Goal: Task Accomplishment & Management: Manage account settings

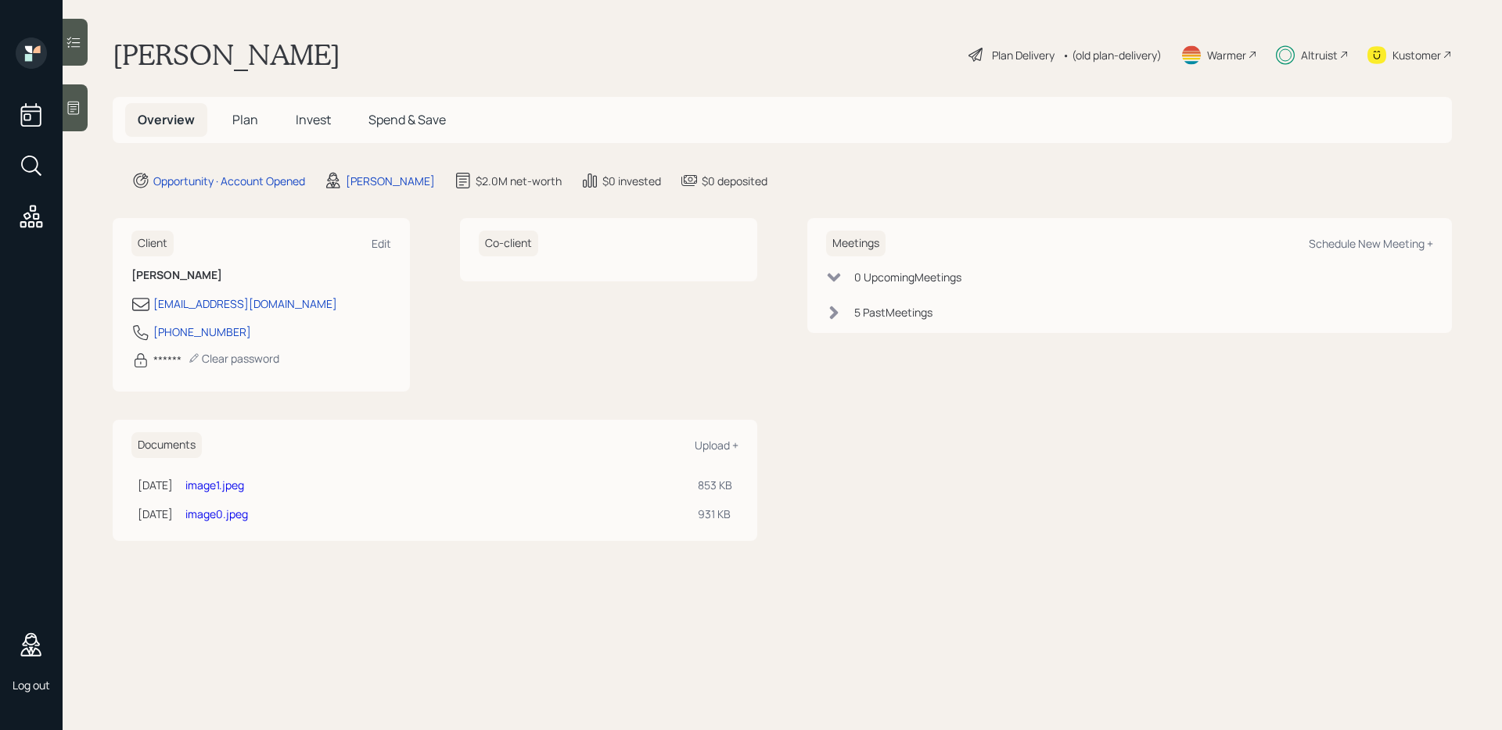
click at [240, 120] on span "Plan" at bounding box center [245, 119] width 26 height 17
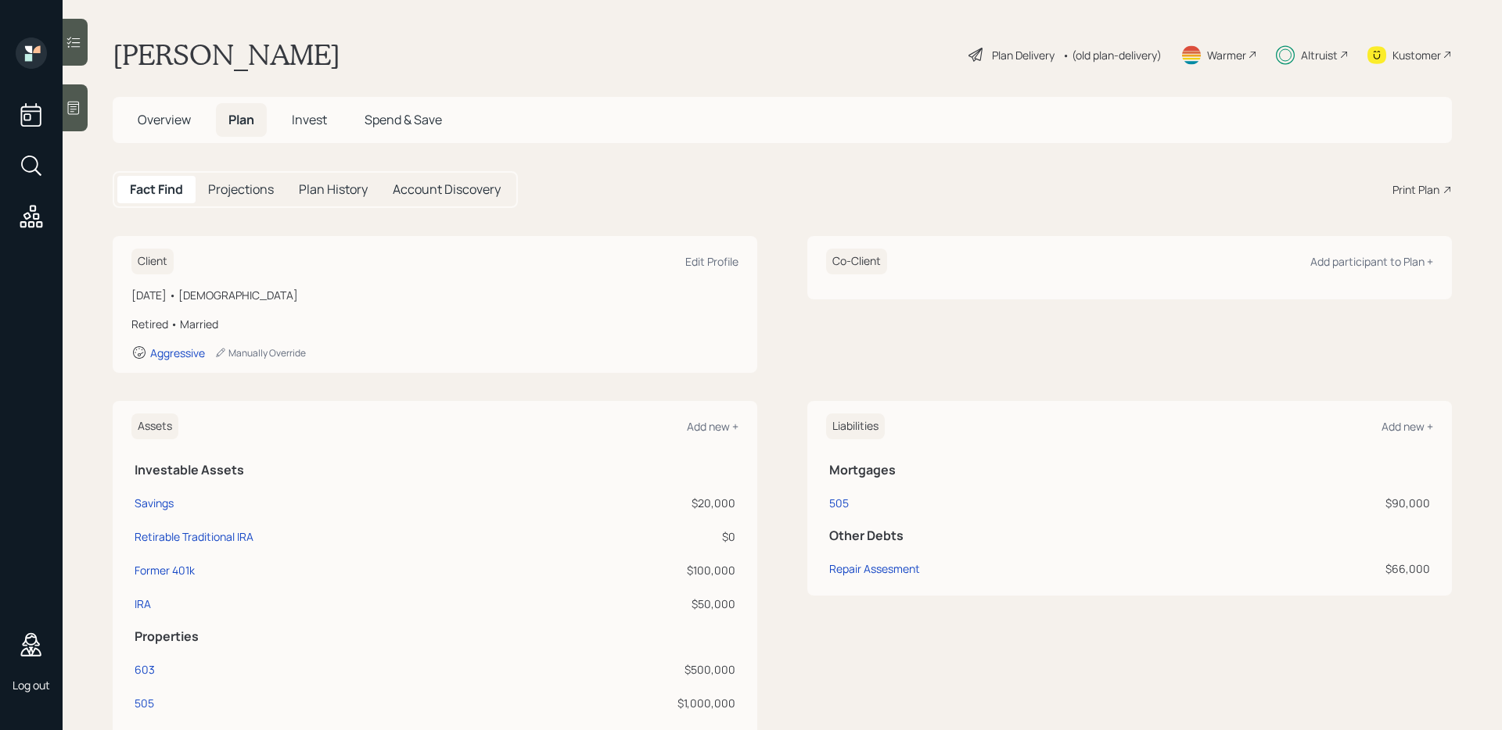
click at [282, 120] on h5 "Invest" at bounding box center [309, 120] width 60 height 34
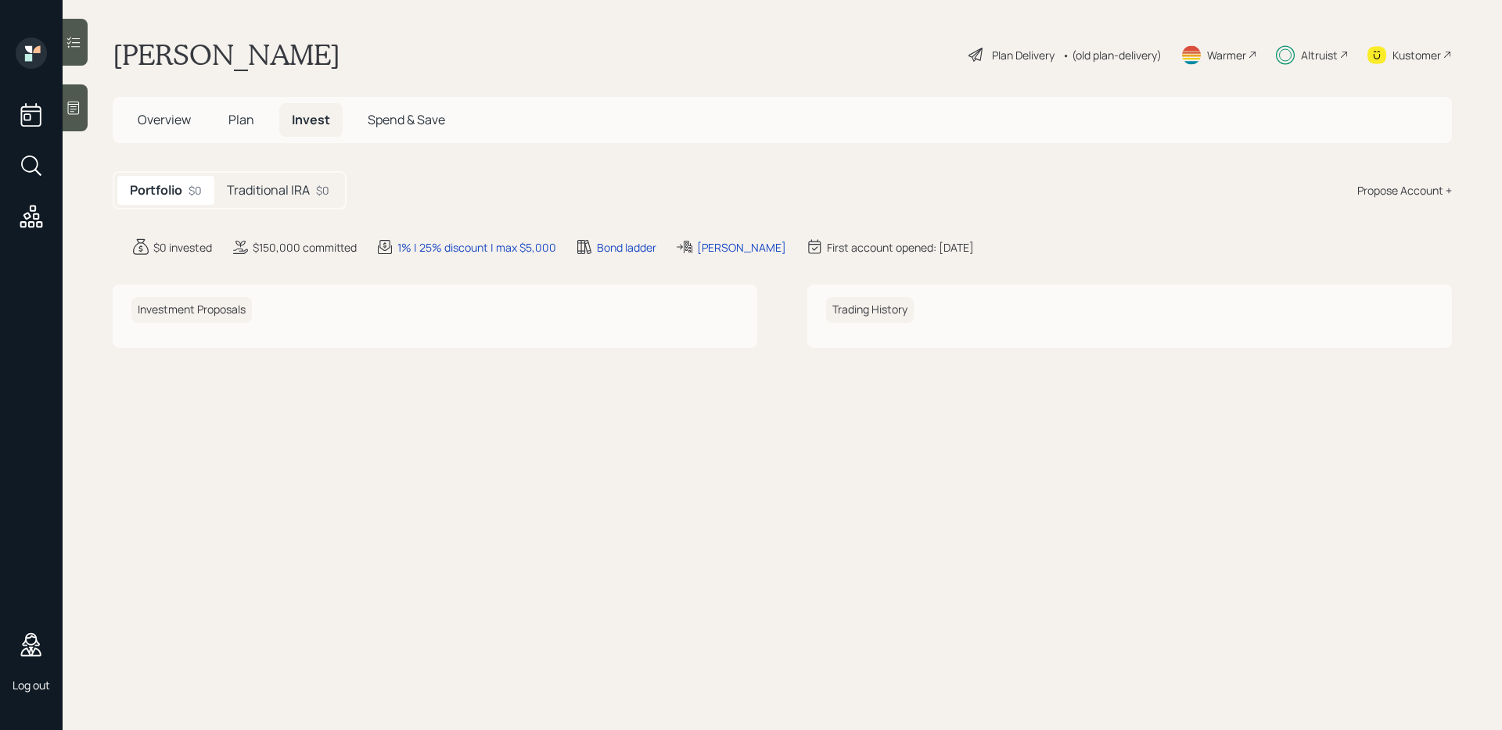
click at [396, 117] on span "Spend & Save" at bounding box center [406, 119] width 77 height 17
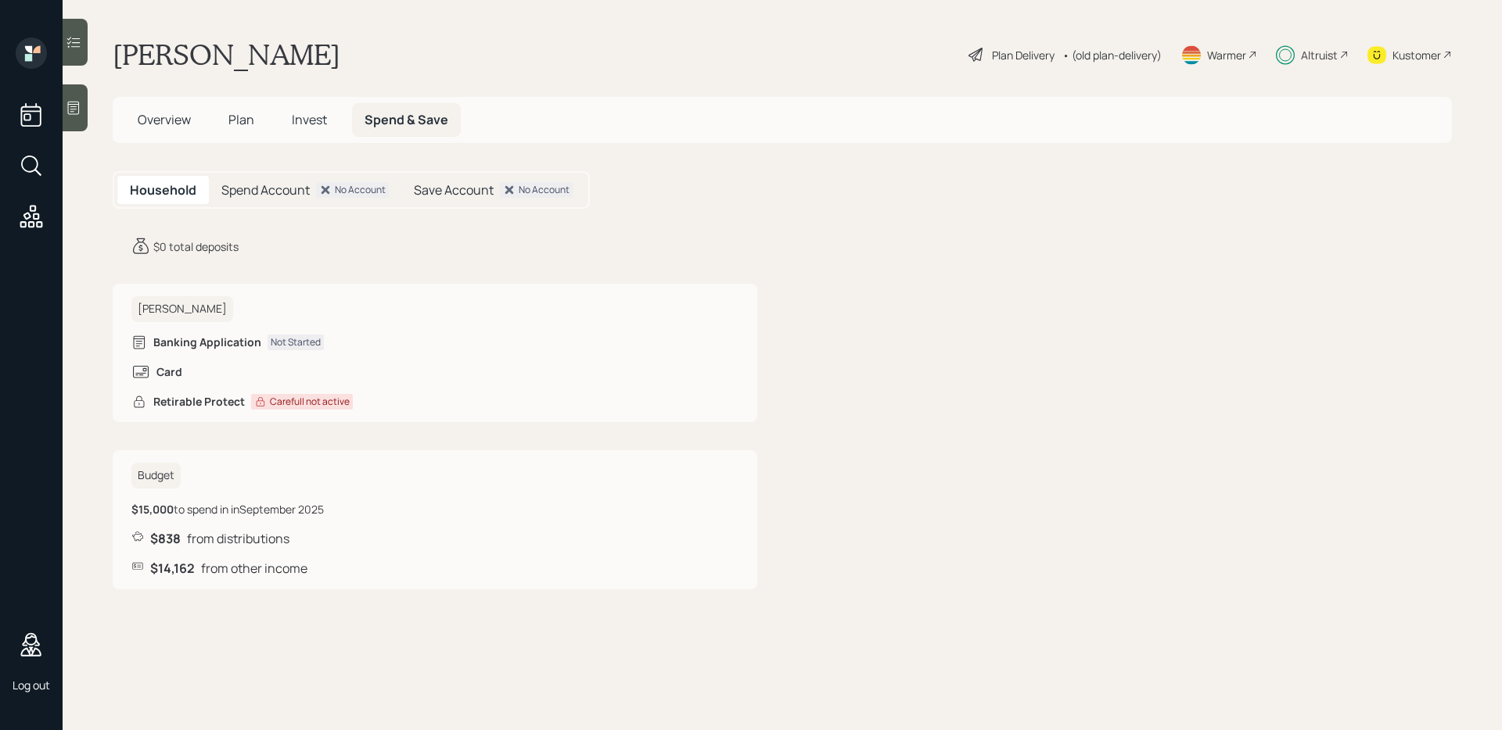
click at [309, 118] on span "Invest" at bounding box center [309, 119] width 35 height 17
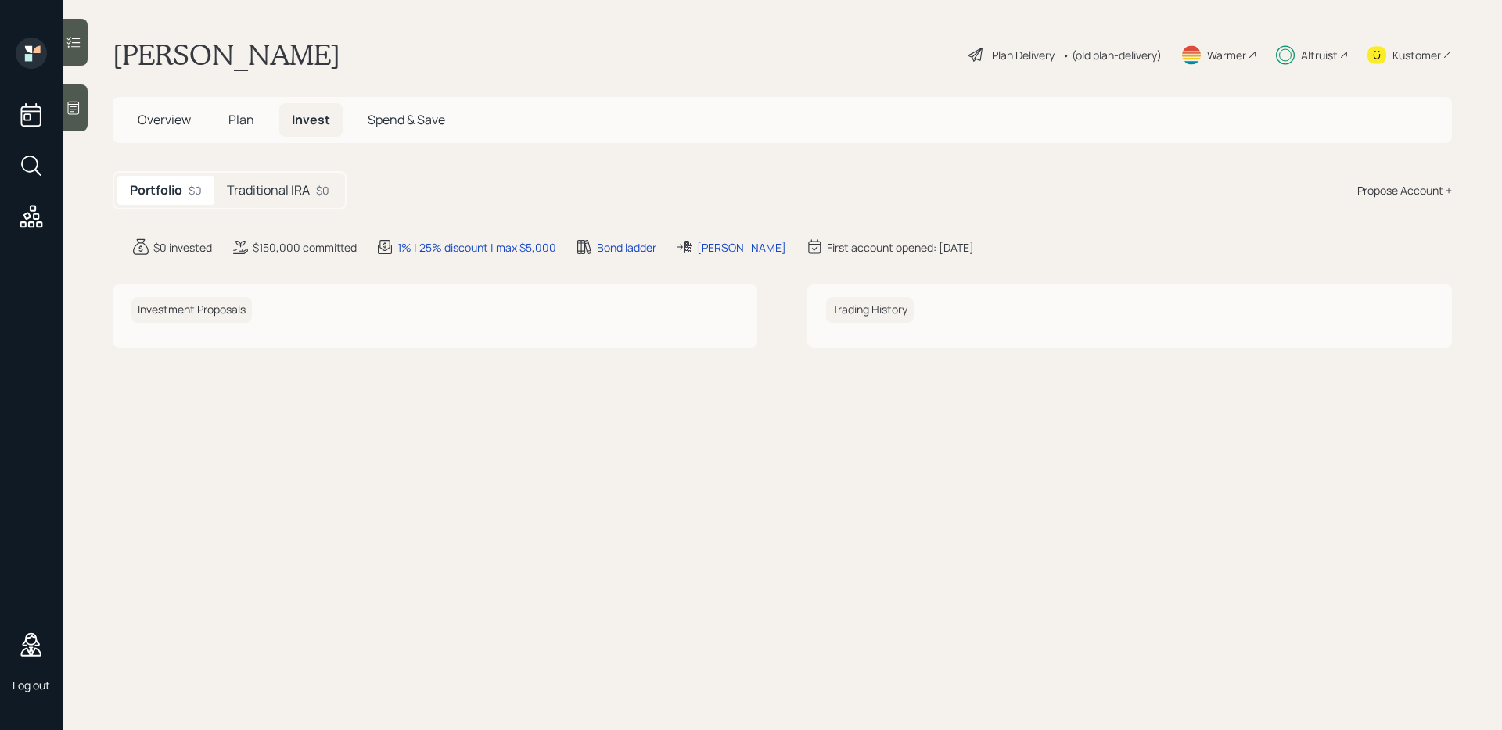
click at [1424, 192] on div "Propose Account +" at bounding box center [1404, 190] width 95 height 16
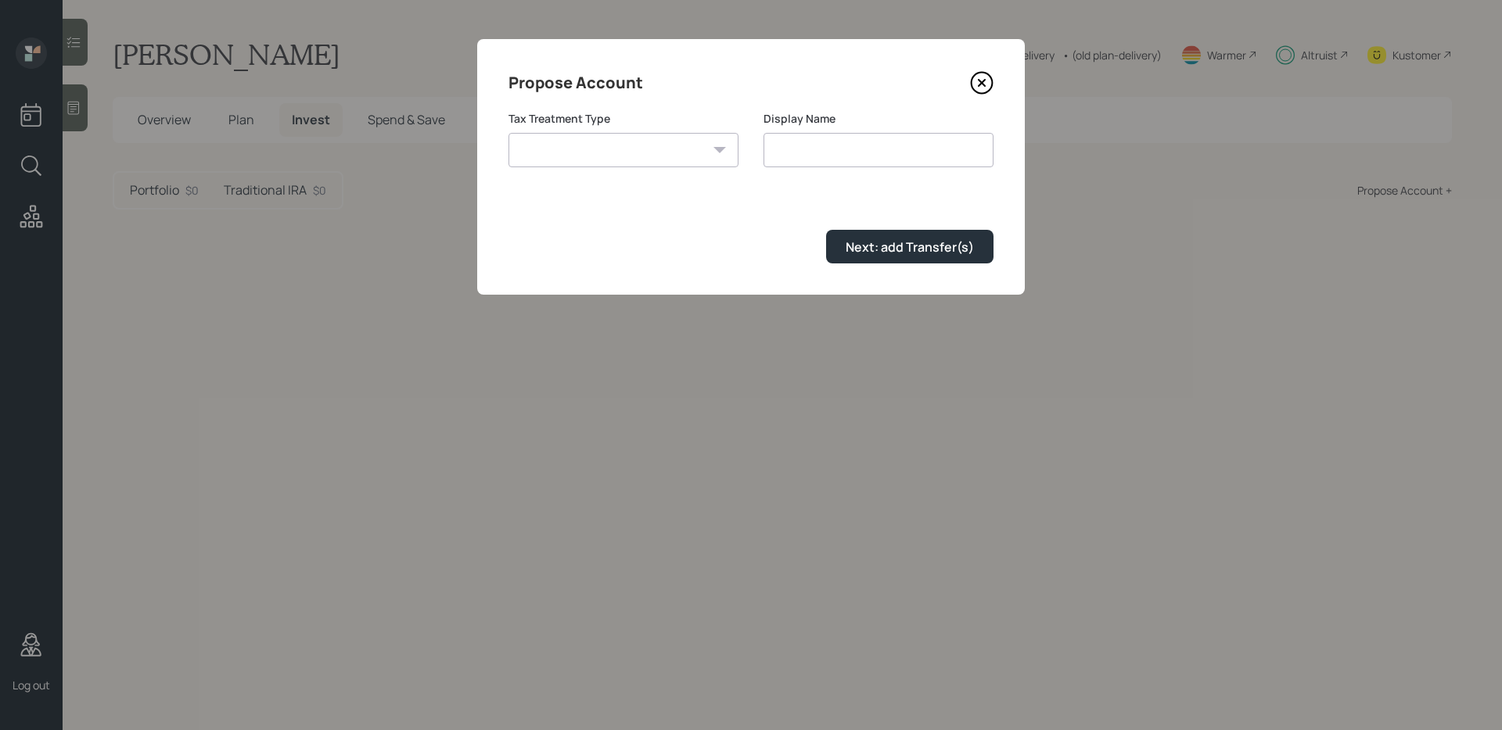
click at [694, 162] on select "[PERSON_NAME] Taxable Traditional" at bounding box center [623, 150] width 230 height 34
click at [508, 133] on select "[PERSON_NAME] Taxable Traditional" at bounding box center [623, 150] width 230 height 34
click at [980, 81] on icon at bounding box center [981, 83] width 6 height 6
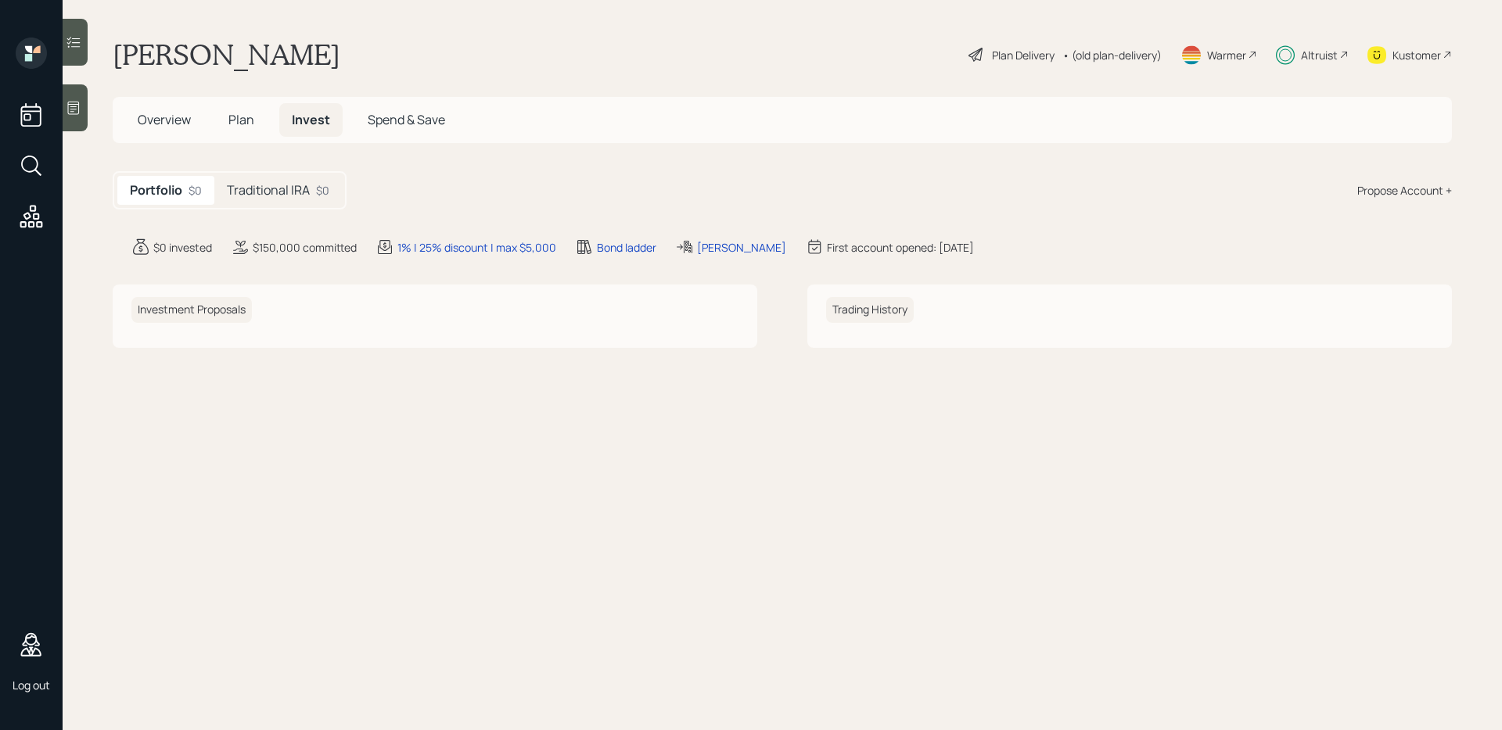
click at [31, 221] on icon at bounding box center [31, 217] width 28 height 28
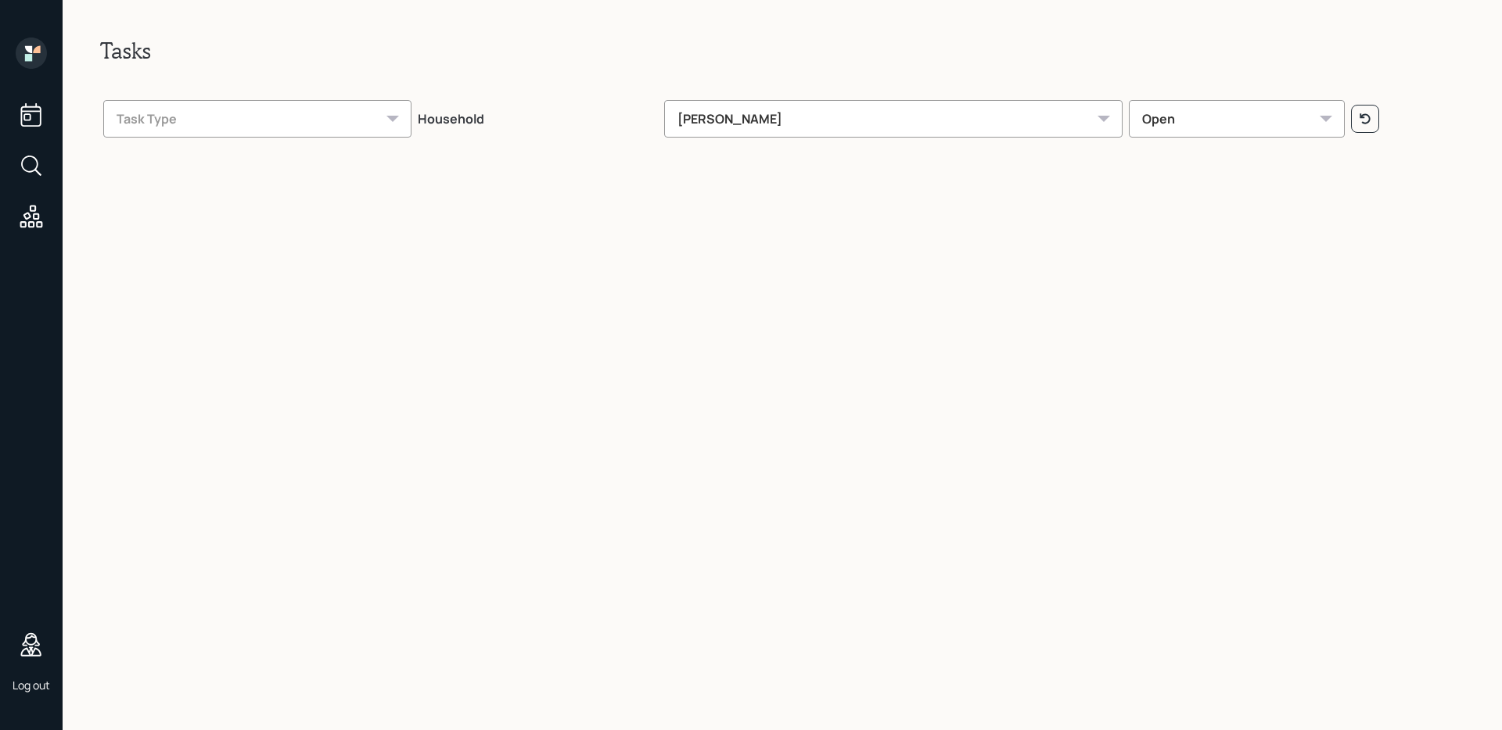
drag, startPoint x: 685, startPoint y: 119, endPoint x: 713, endPoint y: 120, distance: 27.4
click at [686, 119] on div "[PERSON_NAME]" at bounding box center [893, 119] width 459 height 38
click at [32, 164] on icon at bounding box center [31, 166] width 28 height 28
click at [27, 113] on div "account switcher Search clients... current household Copy Household Link Genera…" at bounding box center [751, 365] width 1502 height 730
click at [28, 114] on icon at bounding box center [31, 114] width 20 height 23
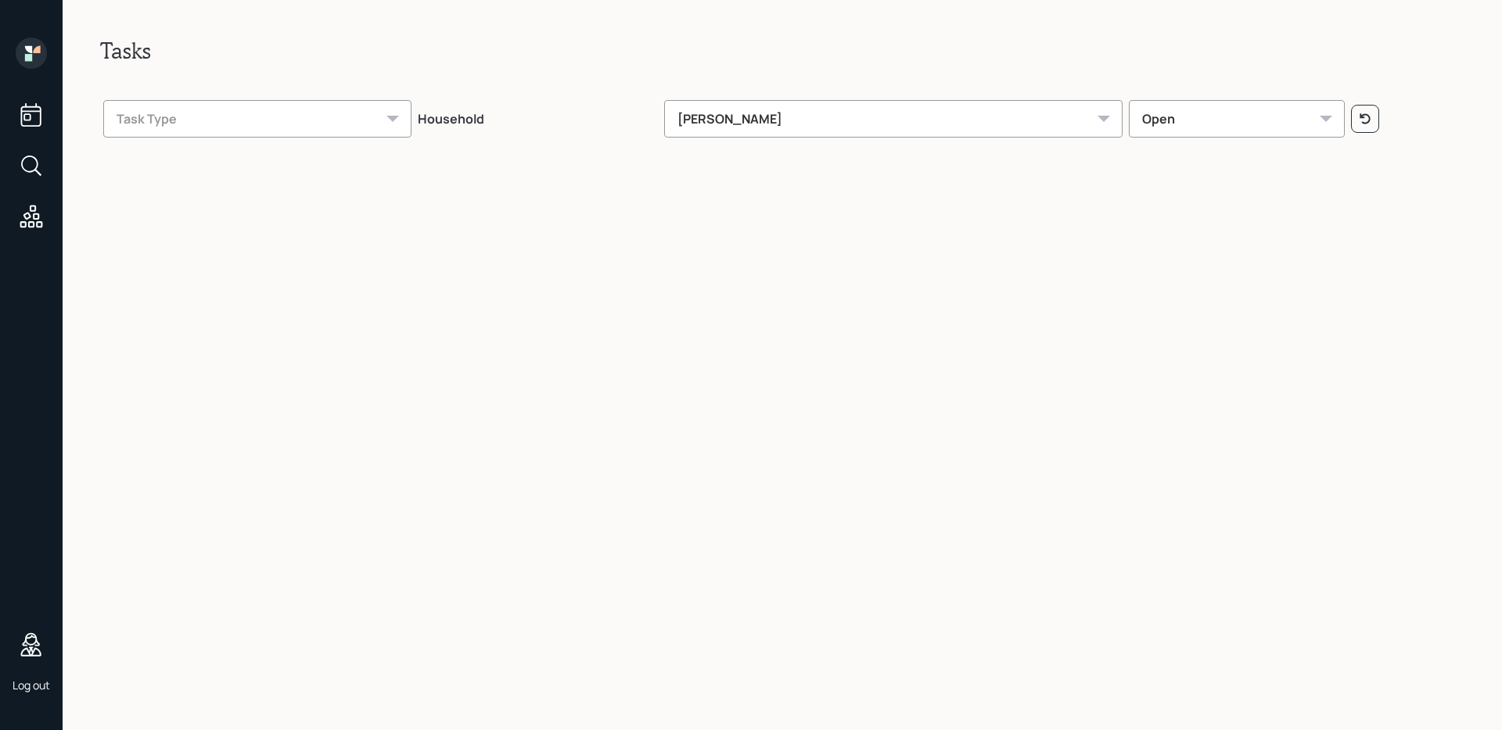
click at [300, 115] on div "Task Type" at bounding box center [257, 119] width 308 height 38
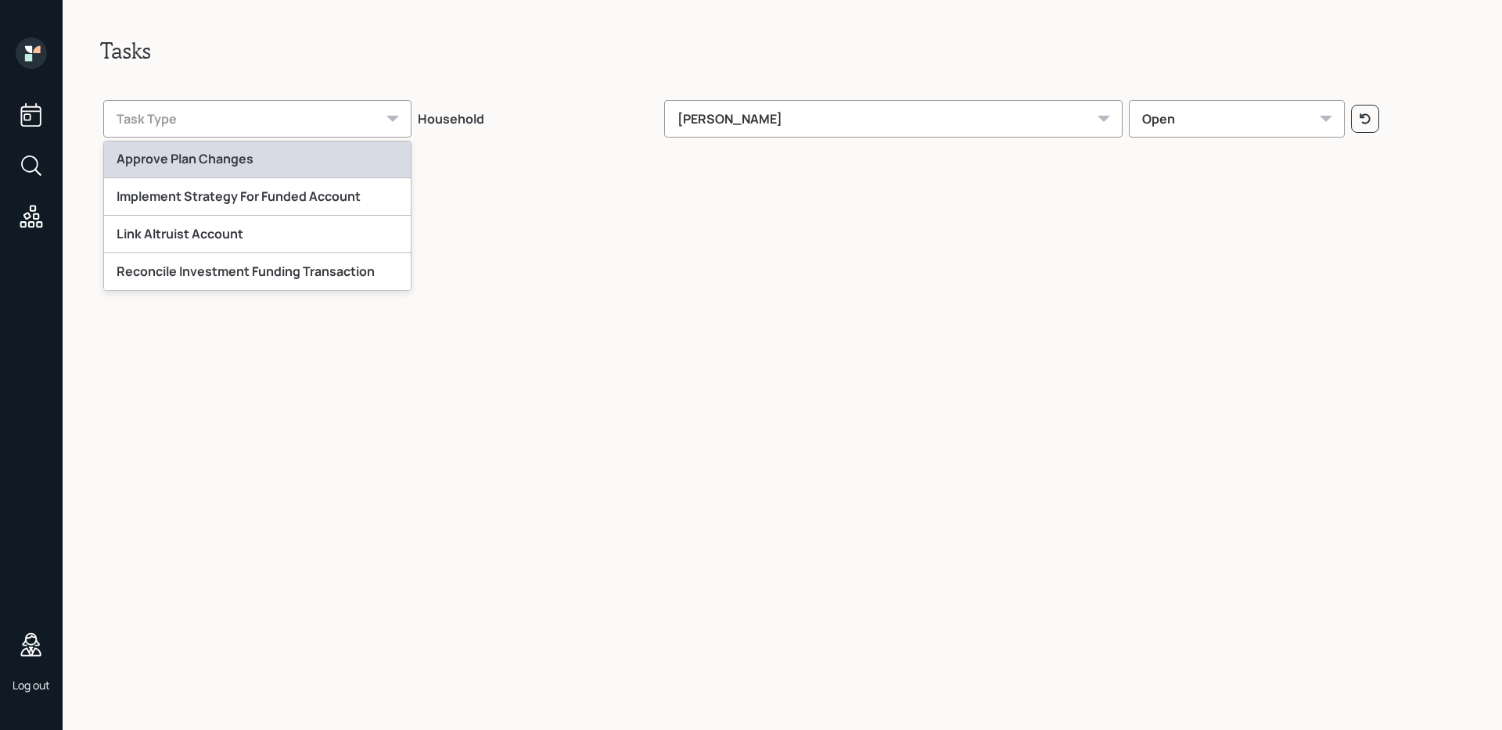
scroll to position [77, 0]
click at [716, 135] on div "[PERSON_NAME]" at bounding box center [893, 119] width 459 height 38
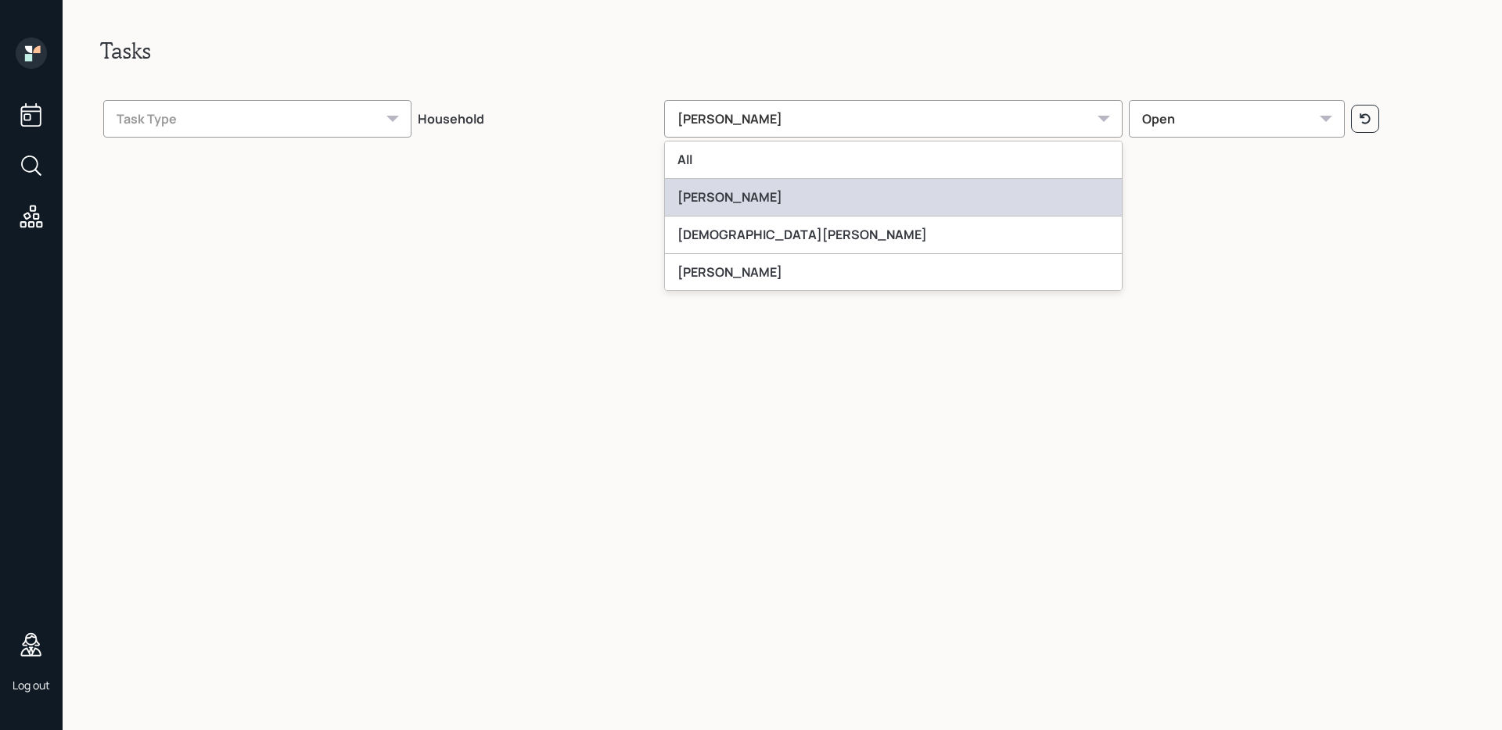
click at [759, 193] on div "[PERSON_NAME]" at bounding box center [894, 198] width 458 height 38
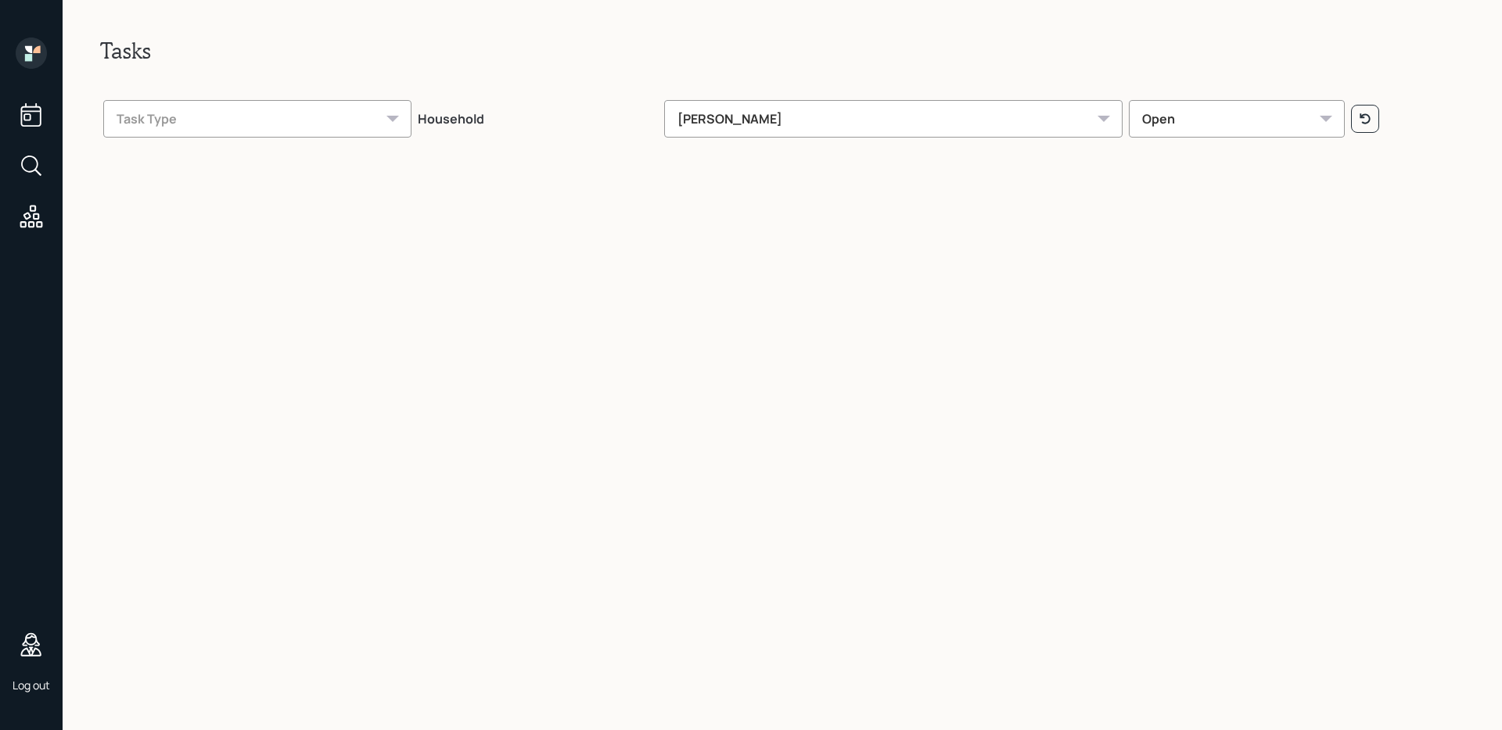
click at [750, 90] on th "[PERSON_NAME]" at bounding box center [893, 116] width 465 height 55
click at [752, 114] on div "[PERSON_NAME]" at bounding box center [893, 119] width 459 height 38
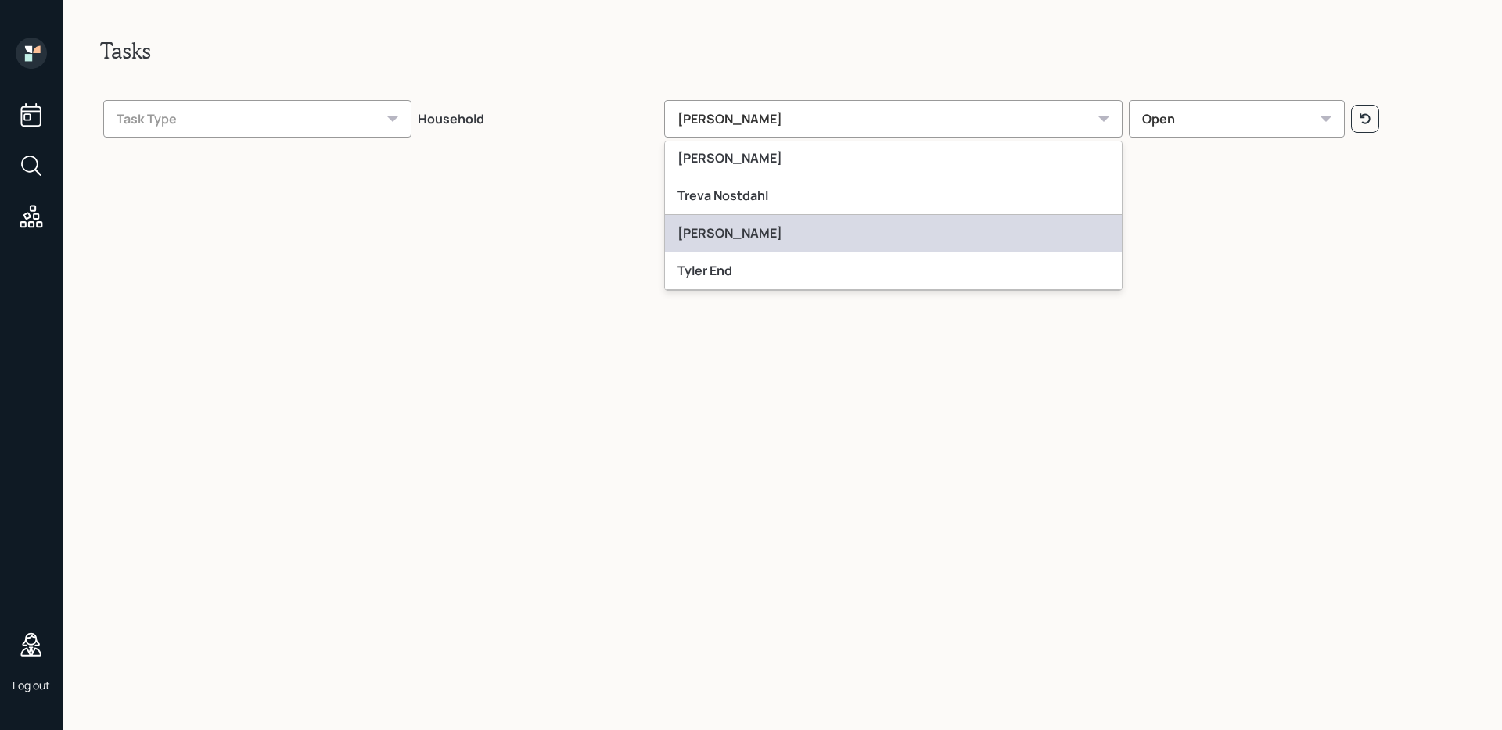
click at [751, 233] on div "[PERSON_NAME]" at bounding box center [894, 234] width 458 height 38
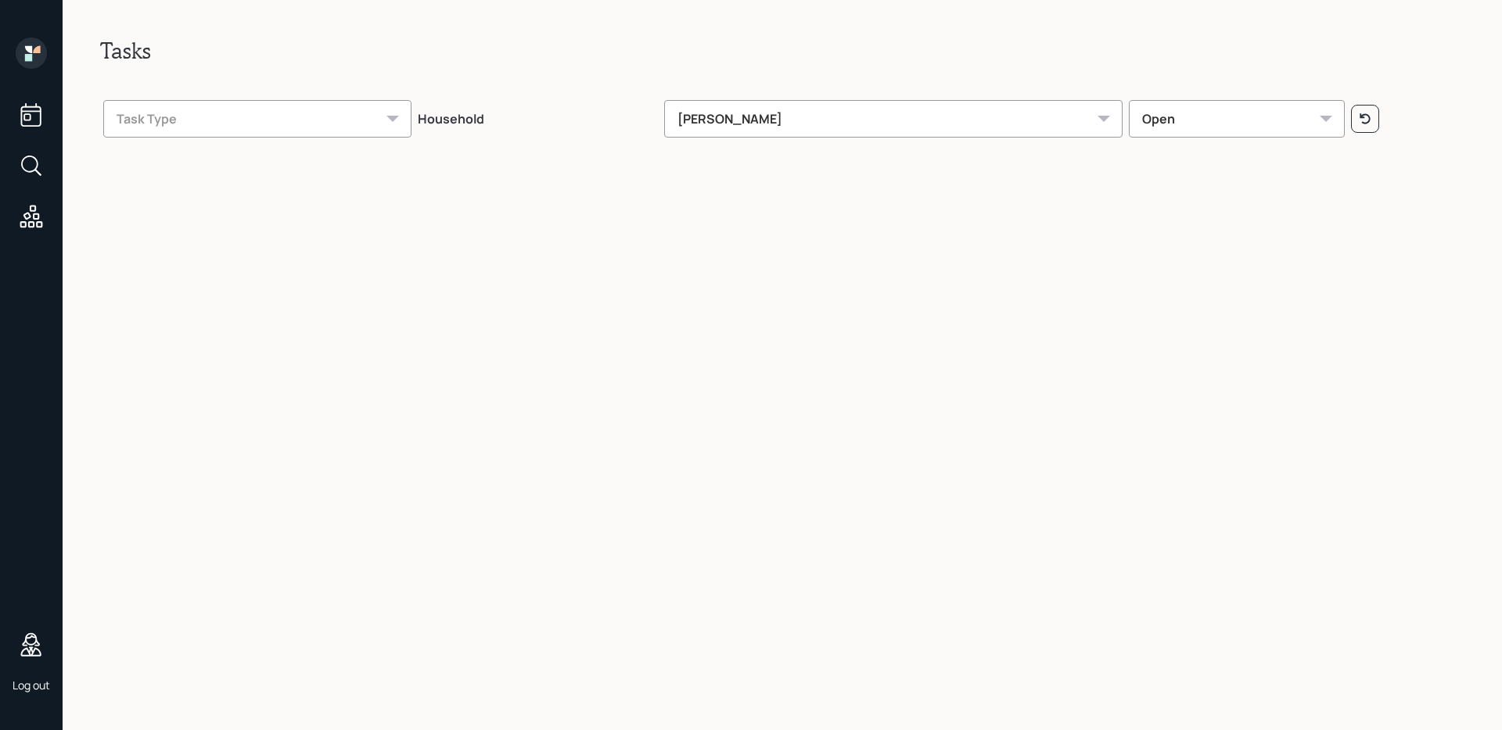
click at [748, 101] on div "[PERSON_NAME]" at bounding box center [893, 119] width 459 height 38
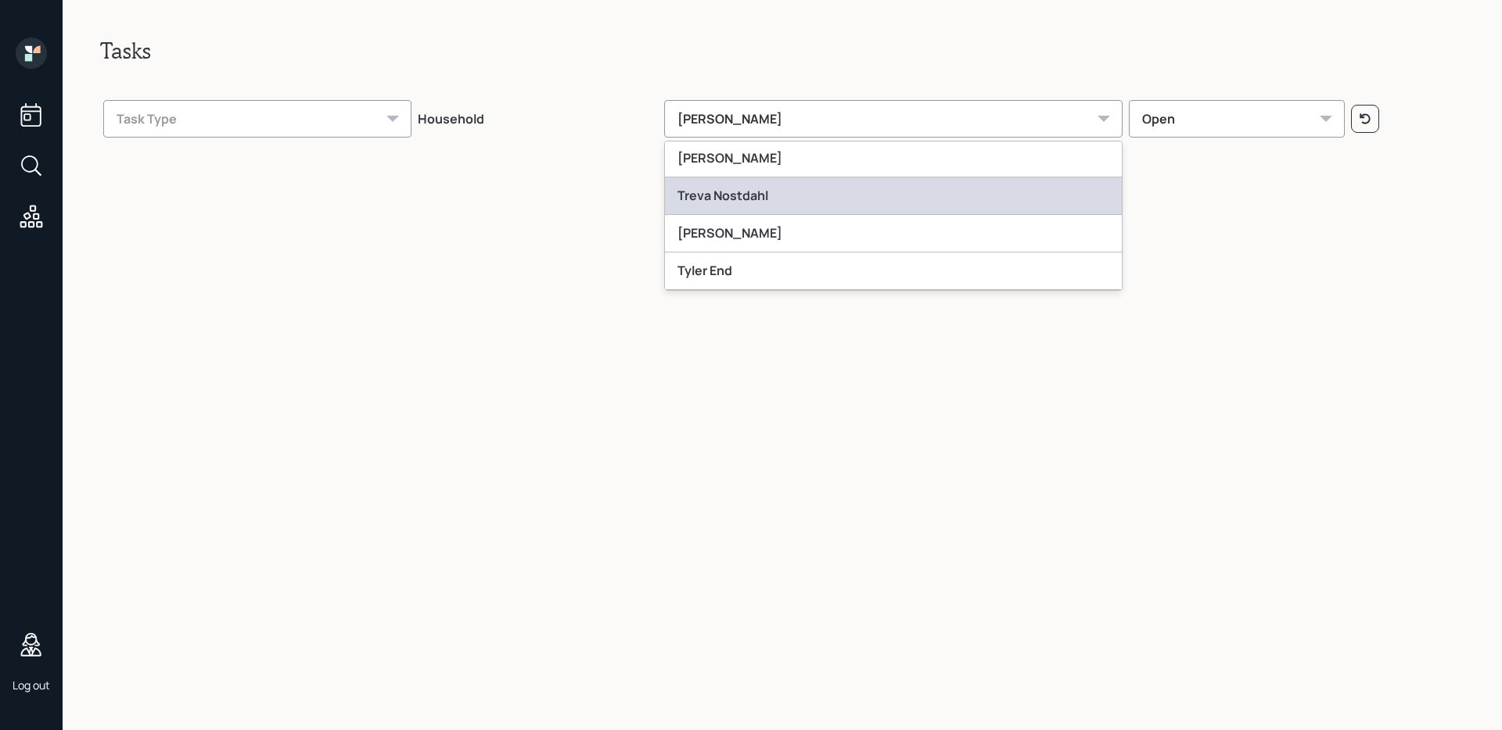
click at [768, 199] on div "Treva Nostdahl" at bounding box center [894, 197] width 458 height 38
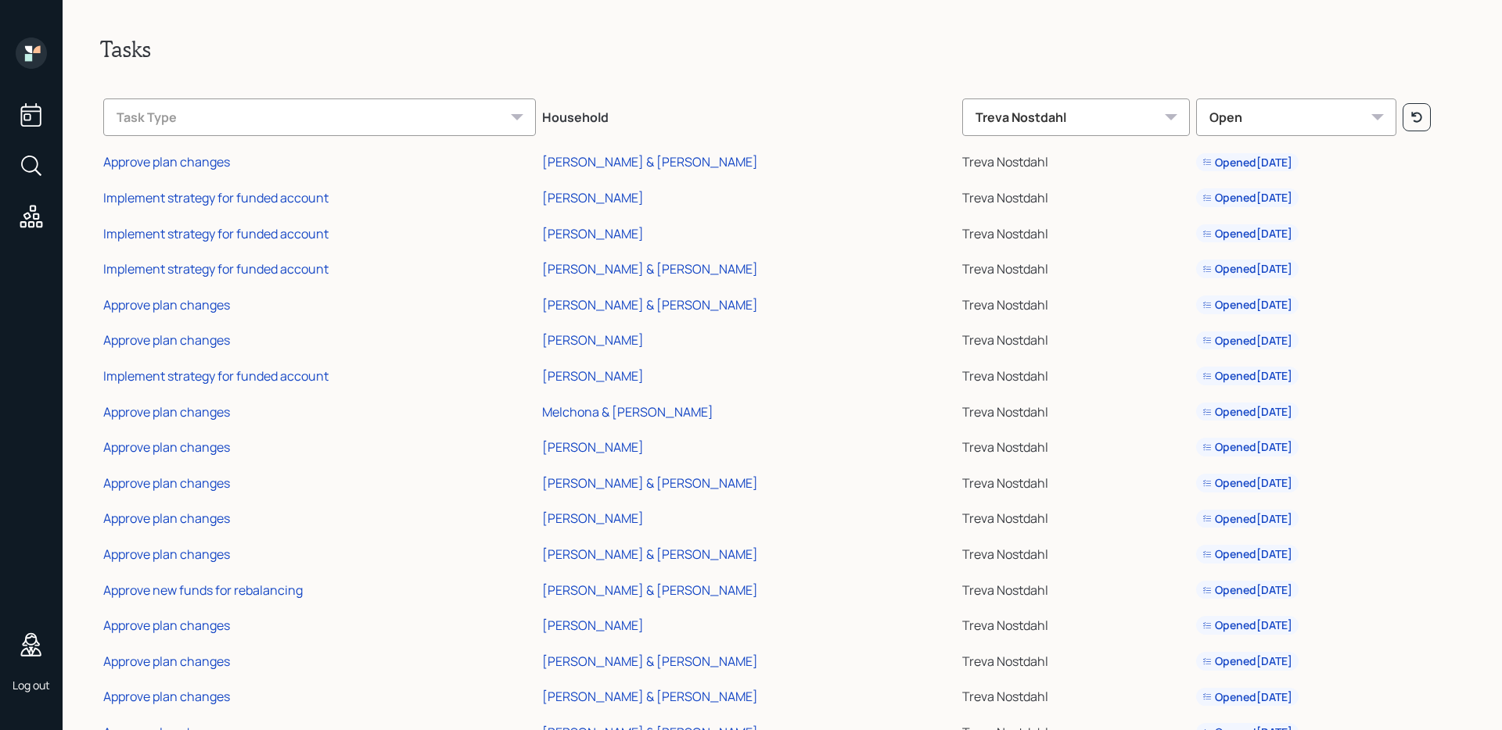
scroll to position [0, 0]
click at [993, 114] on div "Treva Nostdahl" at bounding box center [1076, 119] width 228 height 38
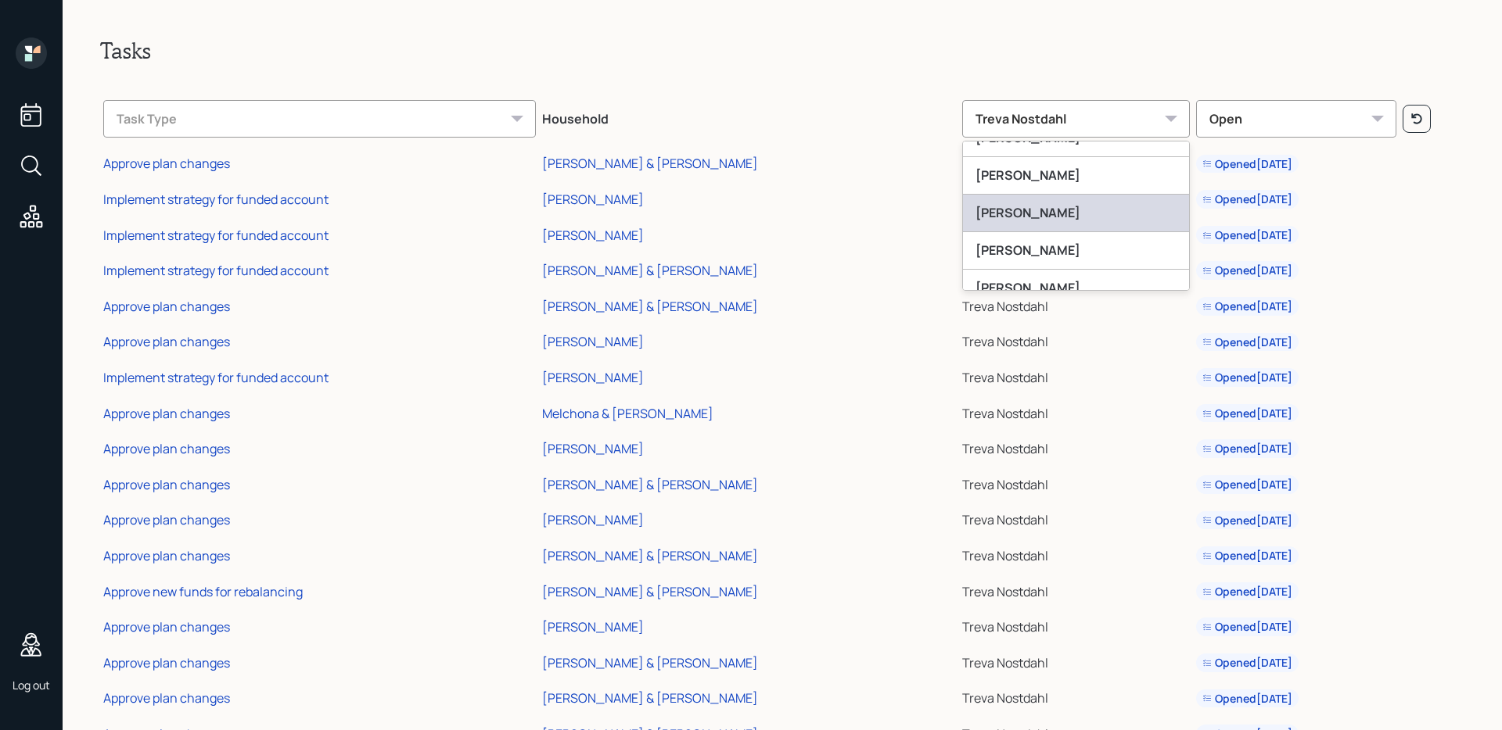
click at [995, 210] on div "[PERSON_NAME]" at bounding box center [1076, 214] width 226 height 38
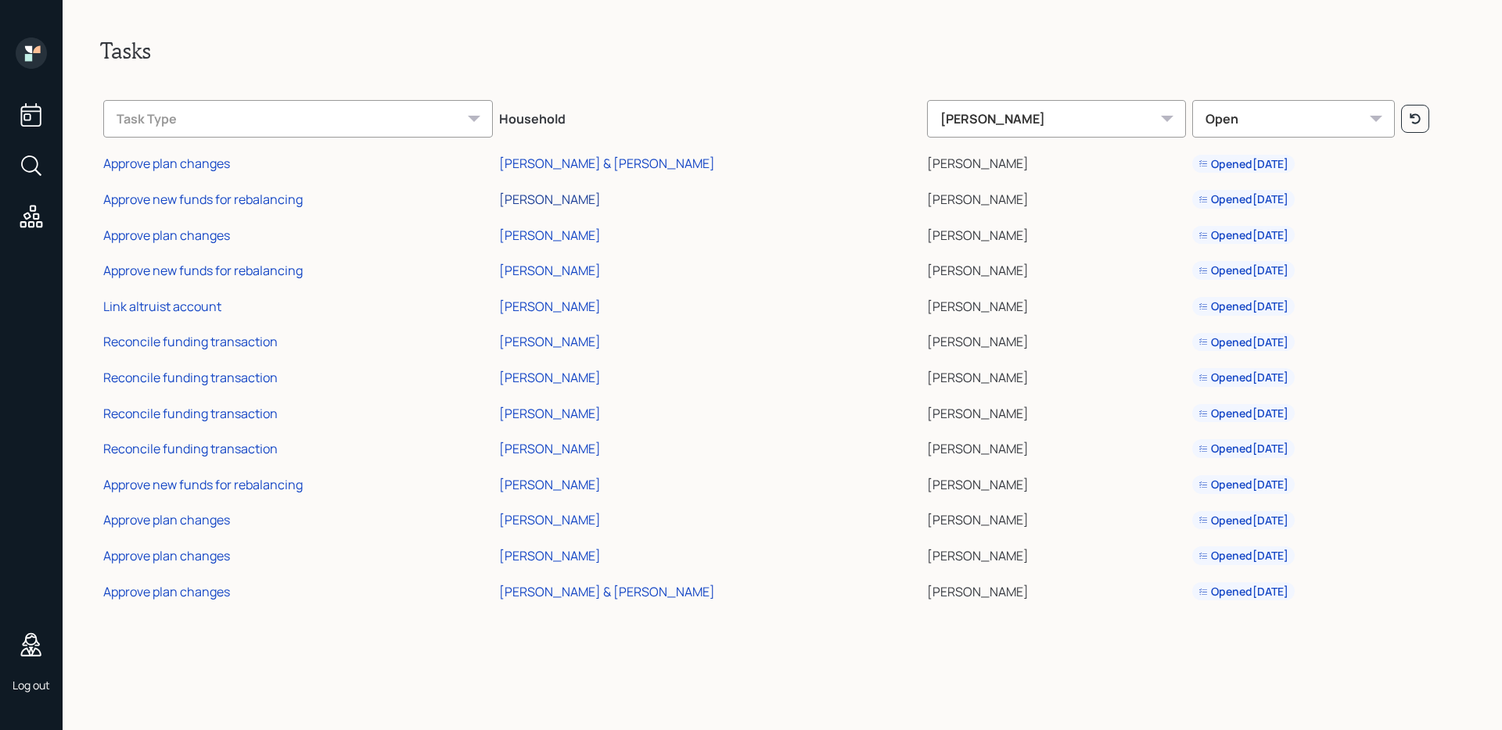
click at [555, 195] on div "[PERSON_NAME]" at bounding box center [550, 199] width 102 height 17
